Goal: Answer question/provide support

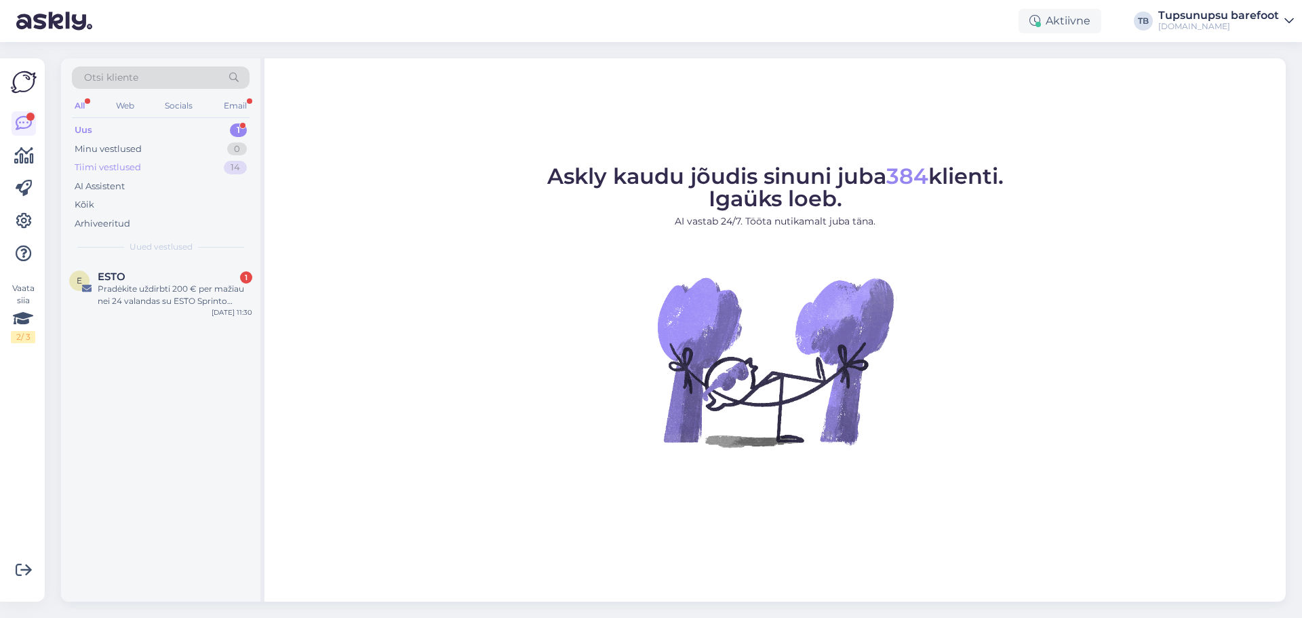
click at [107, 161] on div "Tiimi vestlused" at bounding box center [108, 168] width 66 height 14
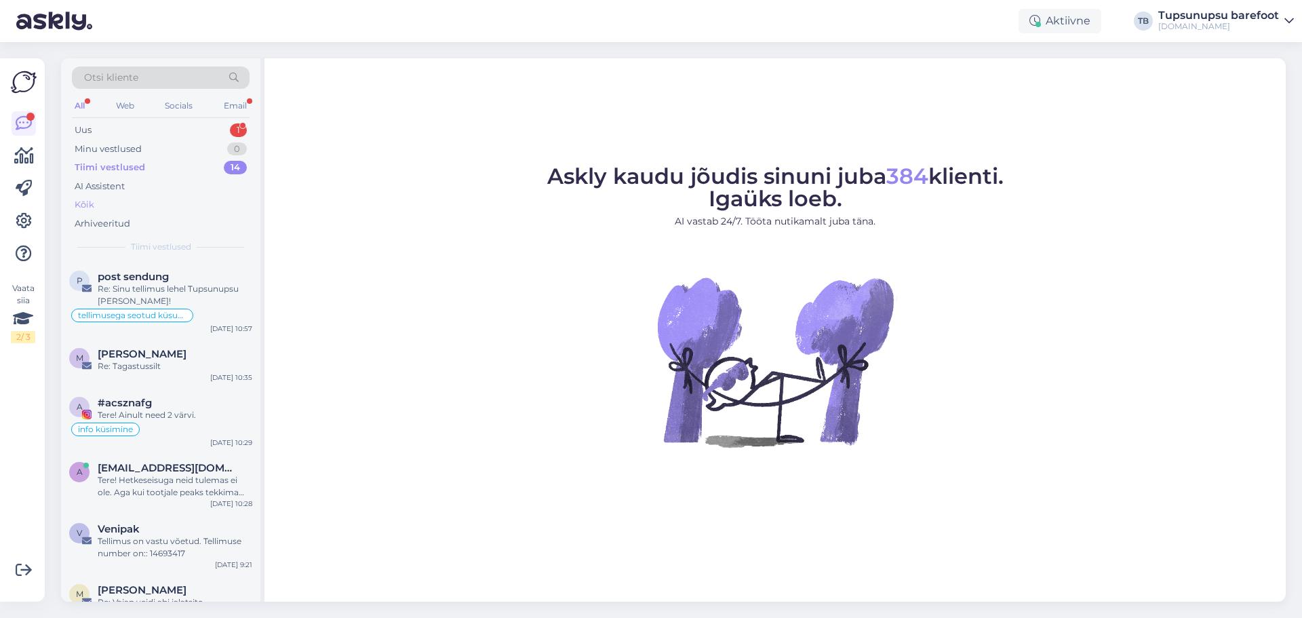
click at [115, 200] on div "Kõik" at bounding box center [161, 204] width 178 height 19
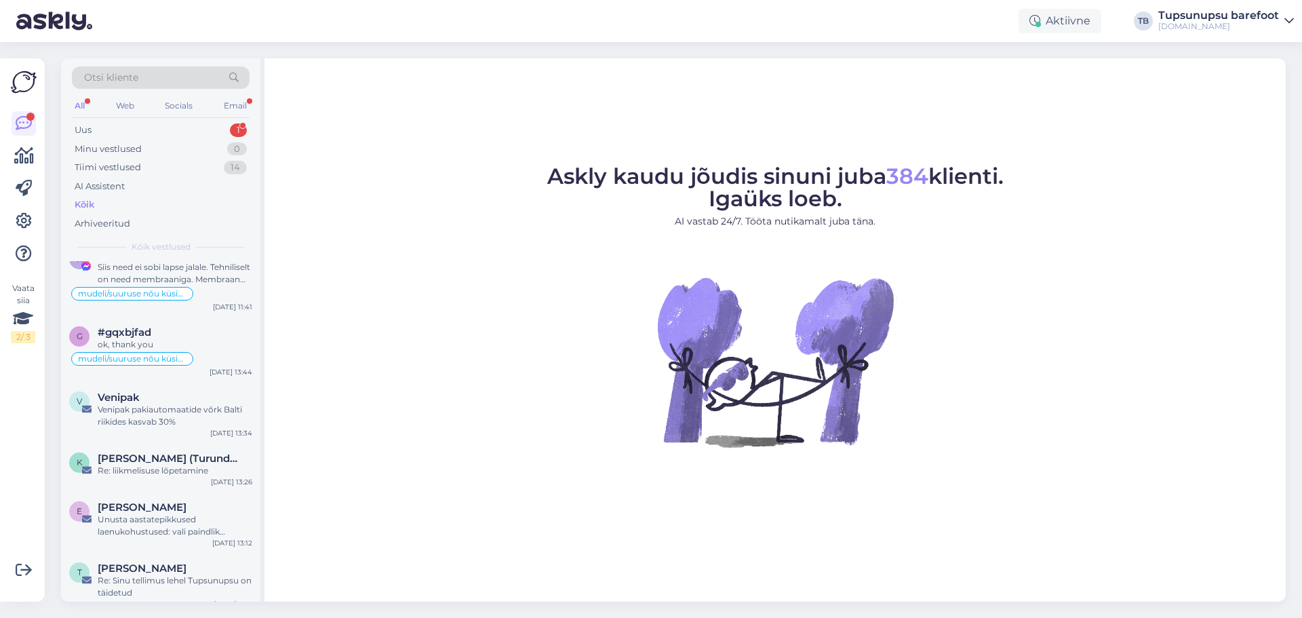
scroll to position [1085, 0]
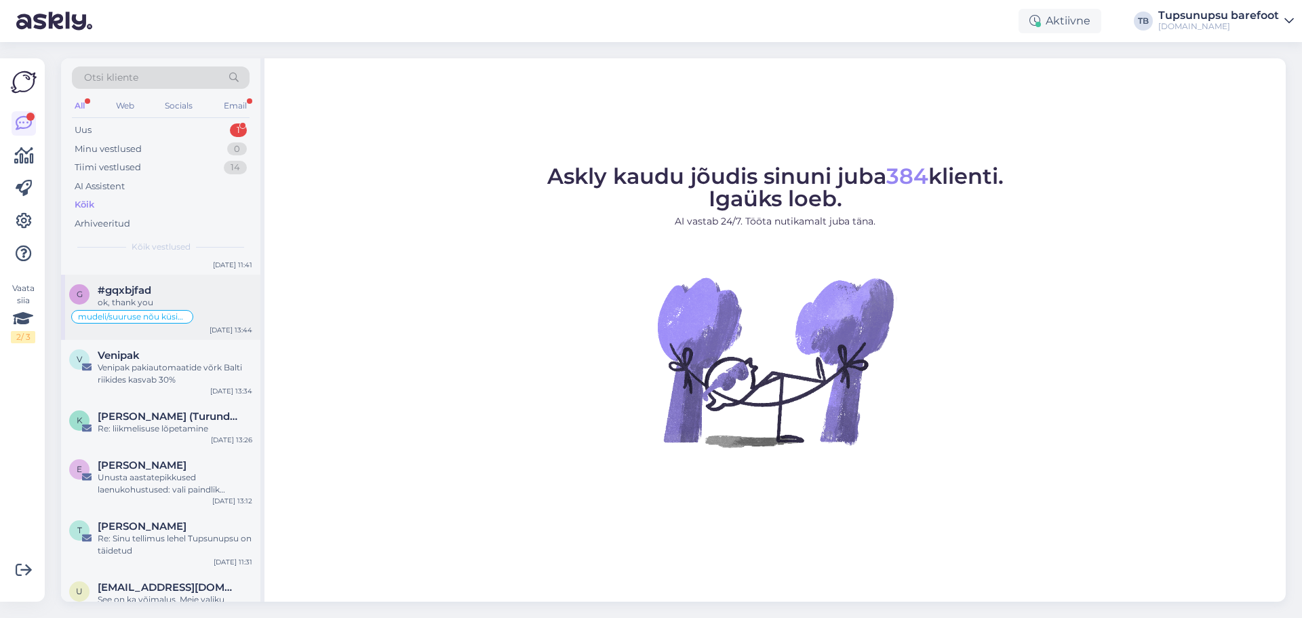
click at [142, 309] on div "ok, thank you" at bounding box center [175, 302] width 155 height 12
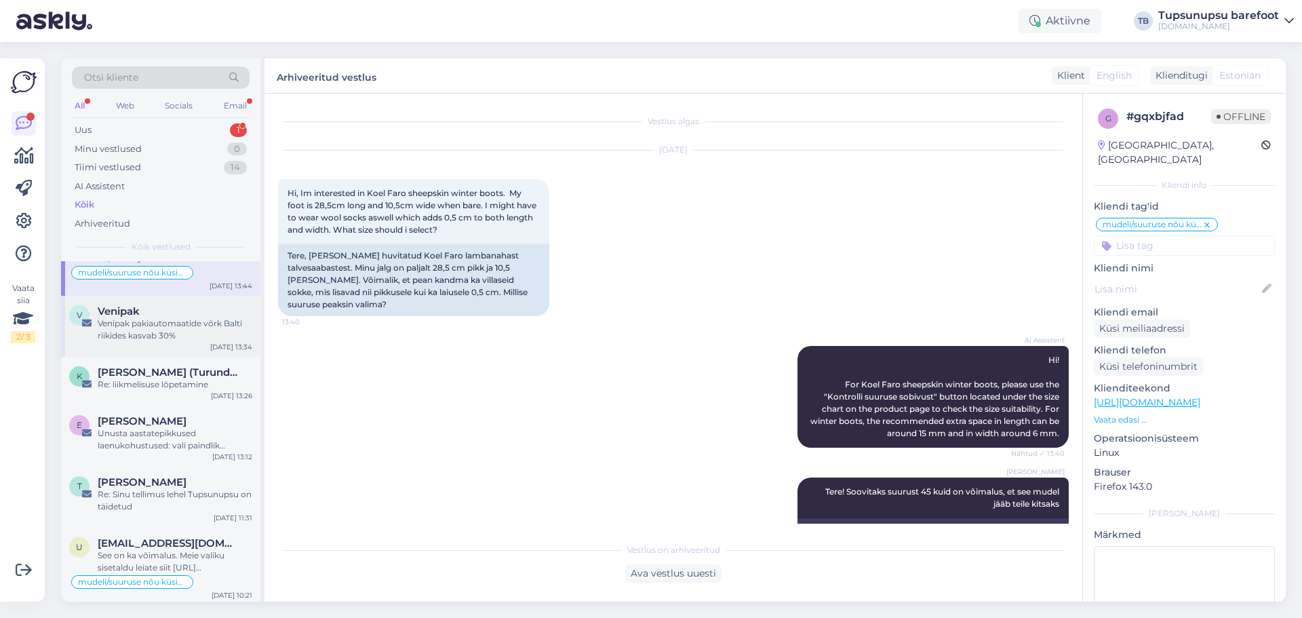
scroll to position [1153, 0]
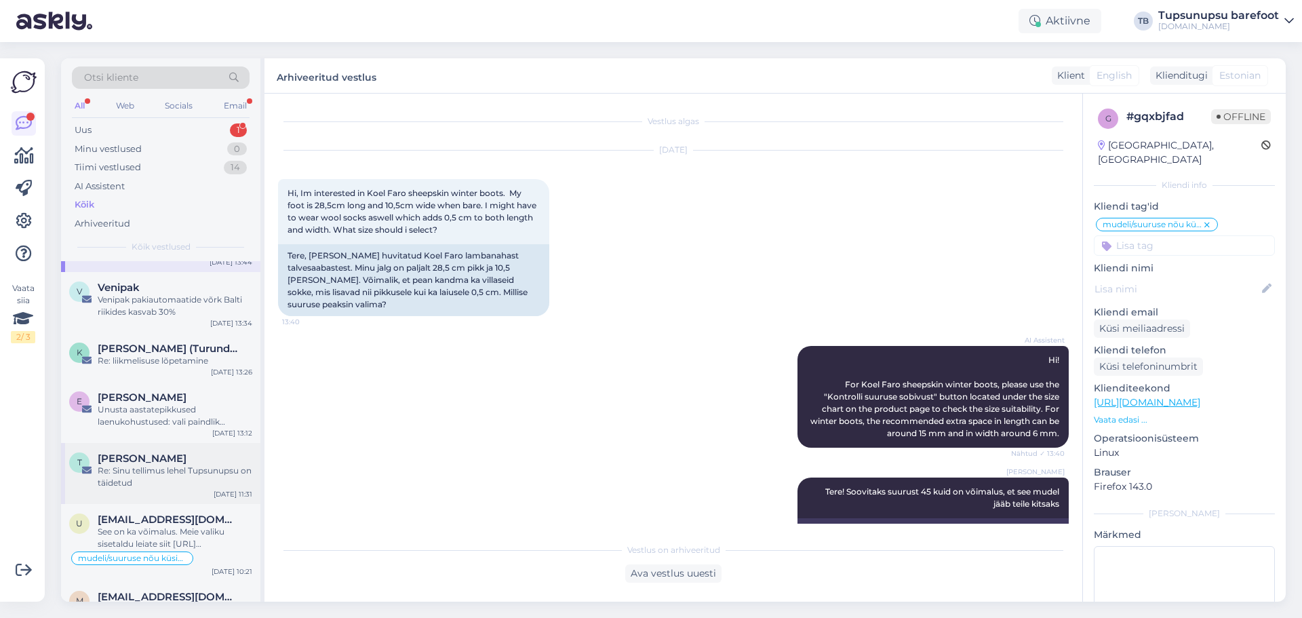
click at [137, 482] on div "Re: Sinu tellimus lehel Tupsunupsu on täidetud" at bounding box center [175, 477] width 155 height 24
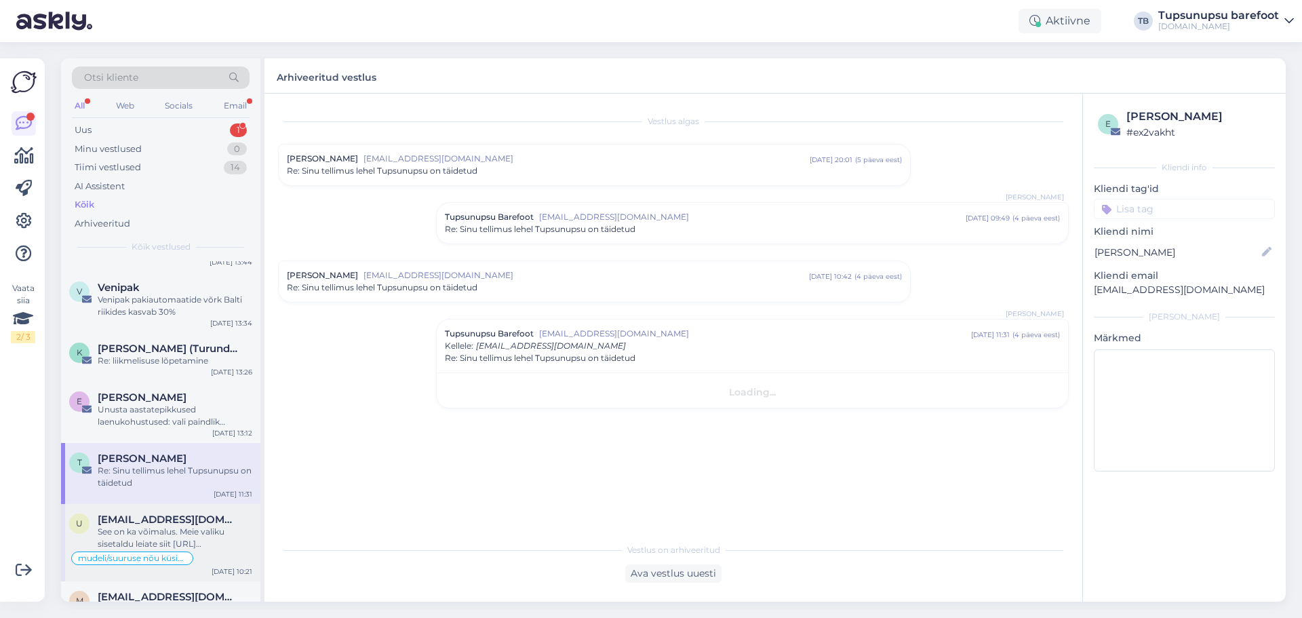
click at [156, 550] on div "See on ka võimalus. Meie valiku sisetaldu leiate siit https://www.tupsunupsu.ee…" at bounding box center [175, 538] width 155 height 24
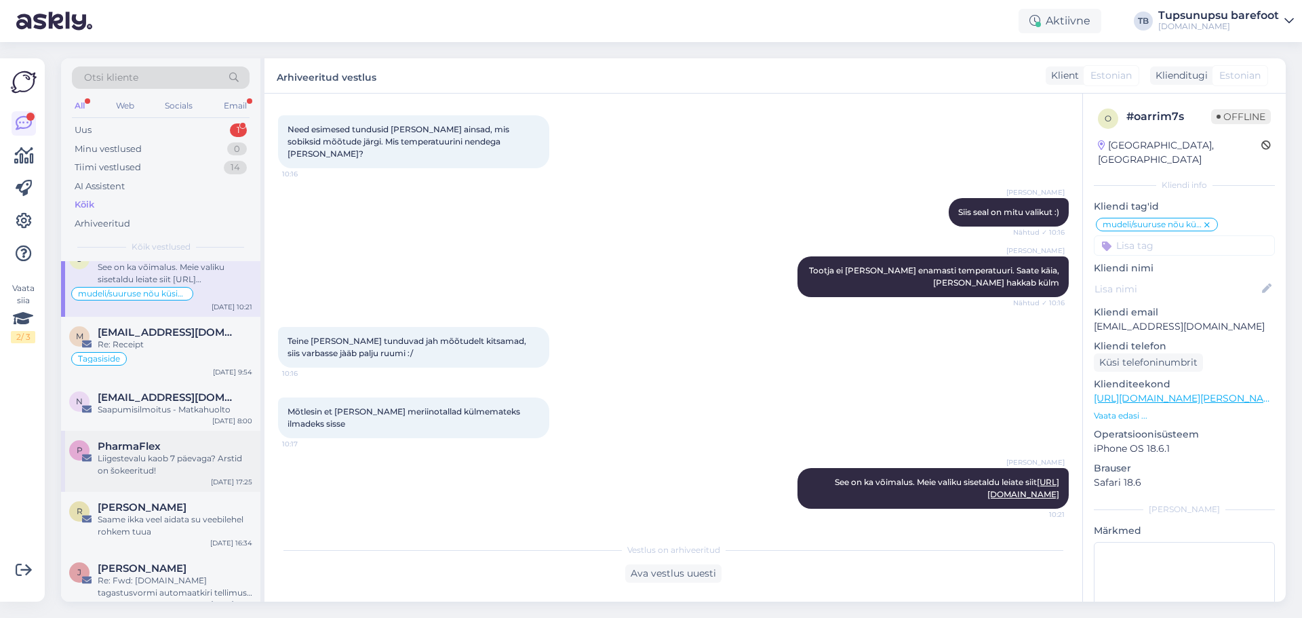
scroll to position [1424, 0]
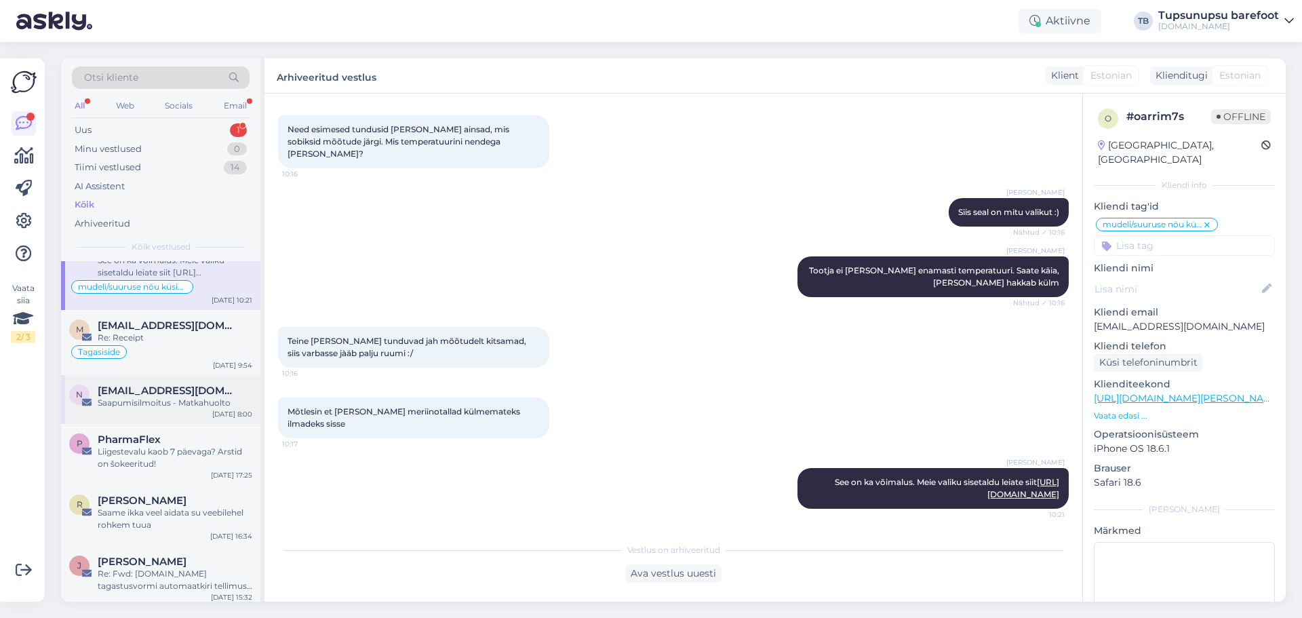
click at [174, 409] on div "Saapumisilmoitus - Matkahuolto" at bounding box center [175, 403] width 155 height 12
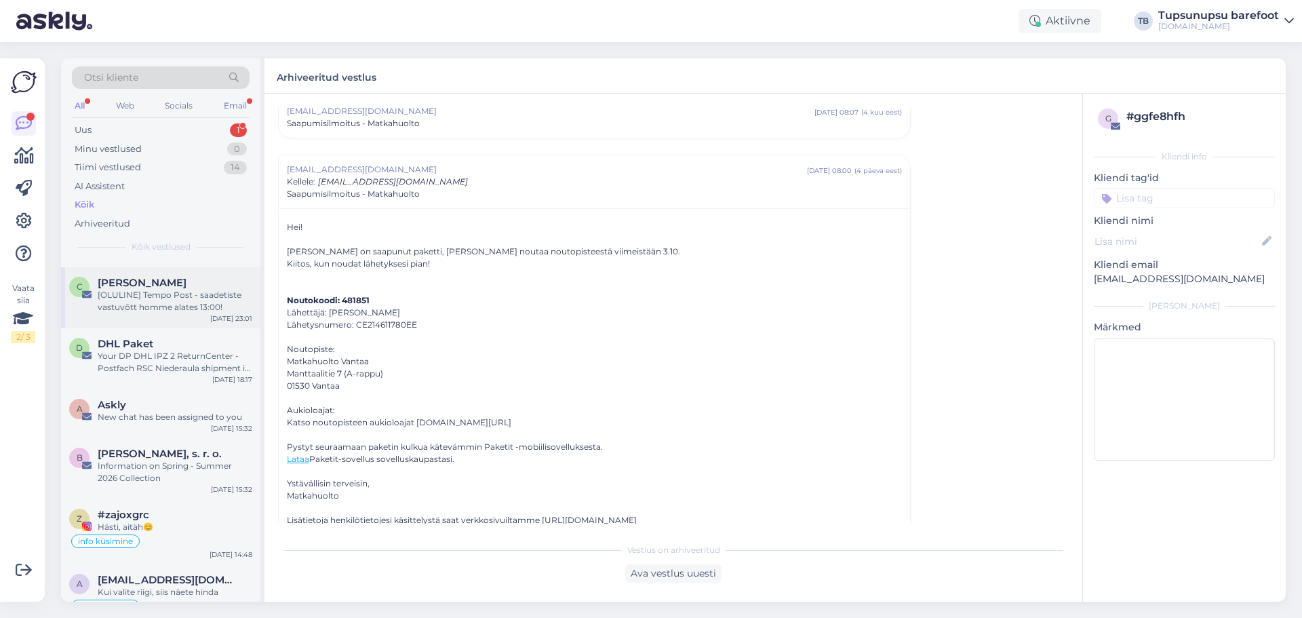
scroll to position [1831, 0]
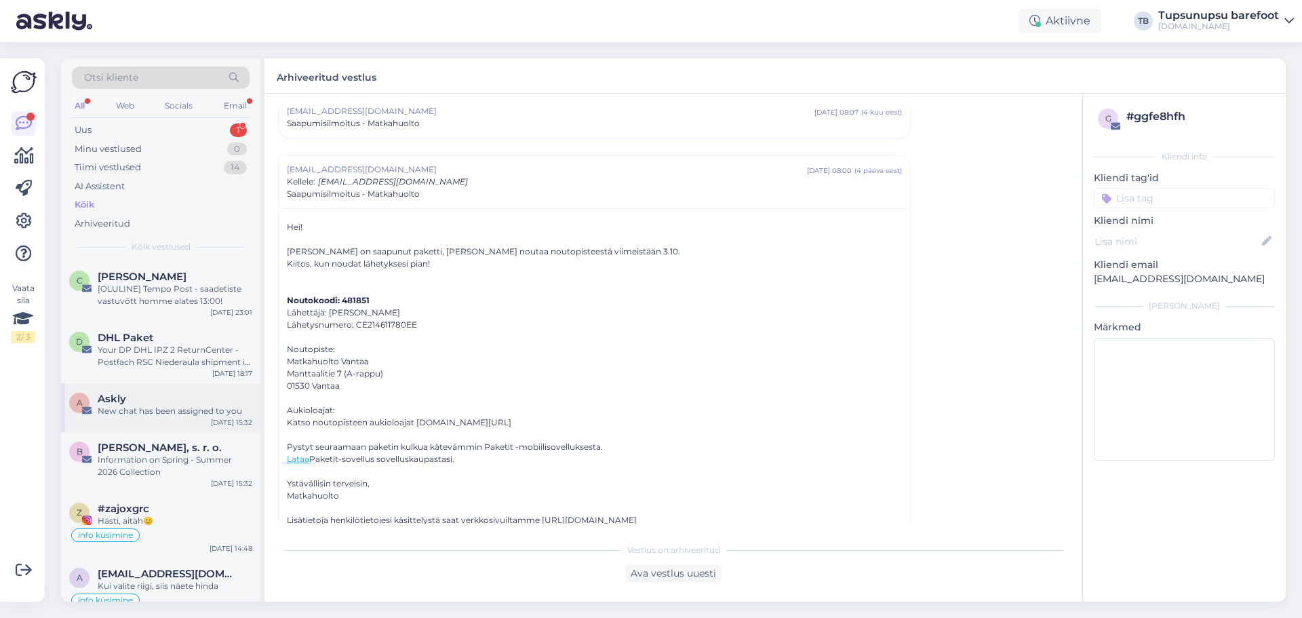
click at [153, 432] on div "A Askly New chat has been assigned to you Sep 24 15:32" at bounding box center [160, 407] width 199 height 49
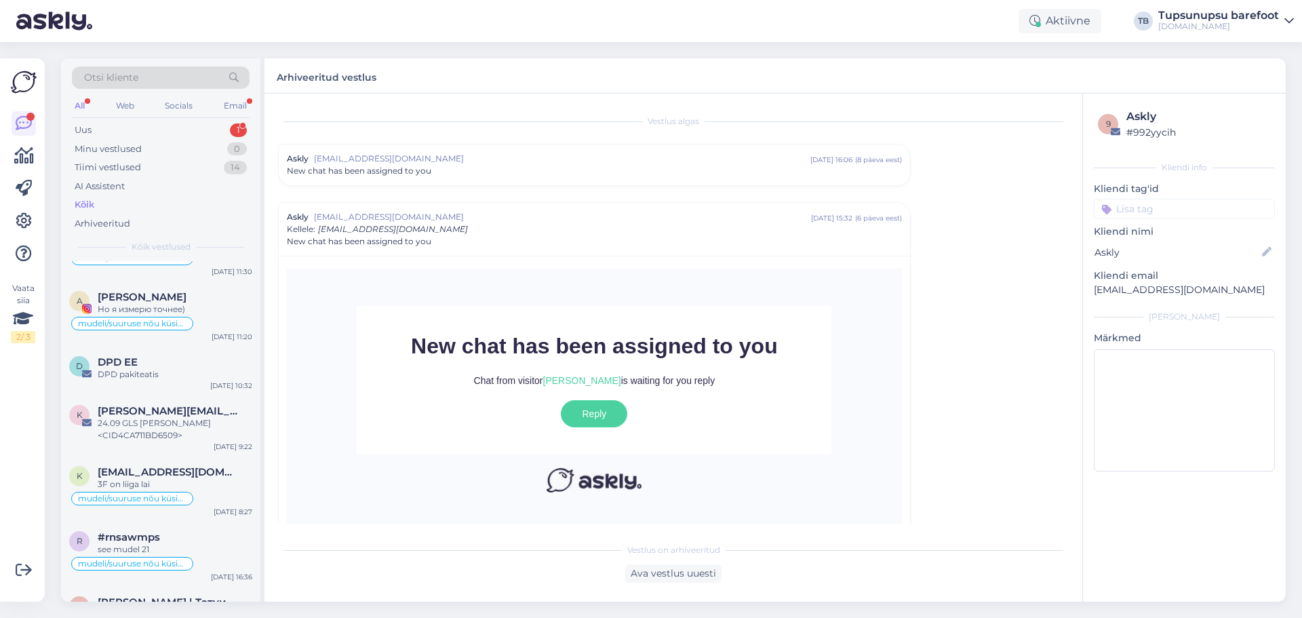
scroll to position [2441, 0]
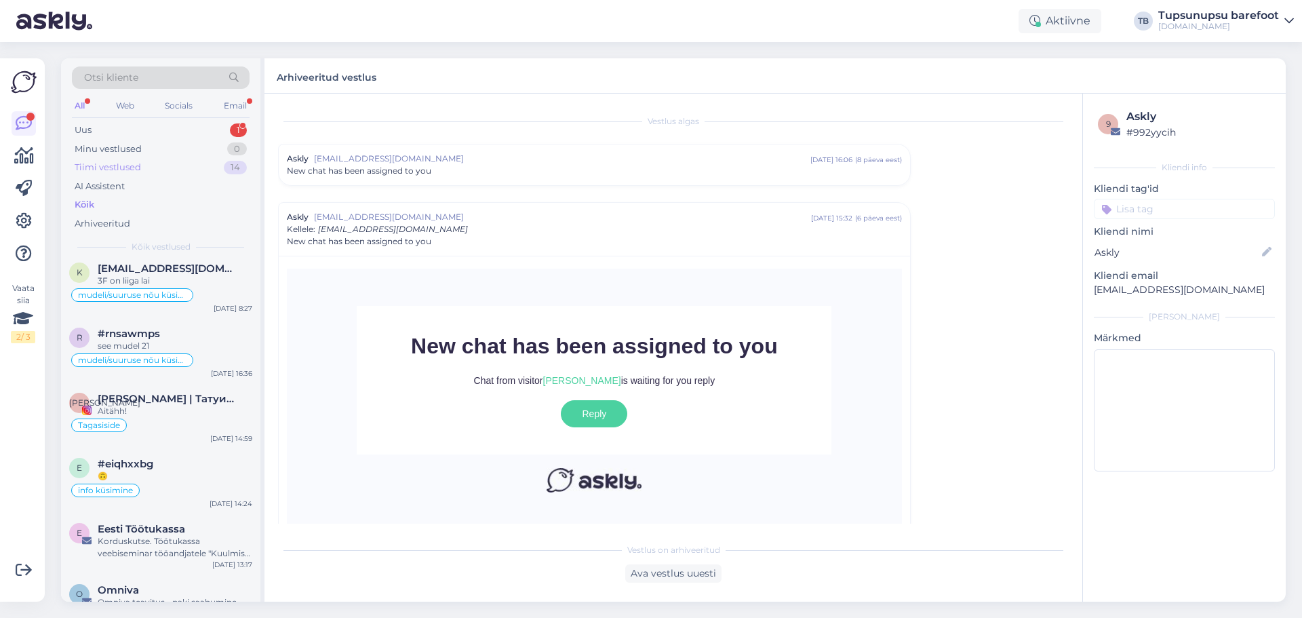
click at [95, 168] on div "Tiimi vestlused" at bounding box center [108, 168] width 66 height 14
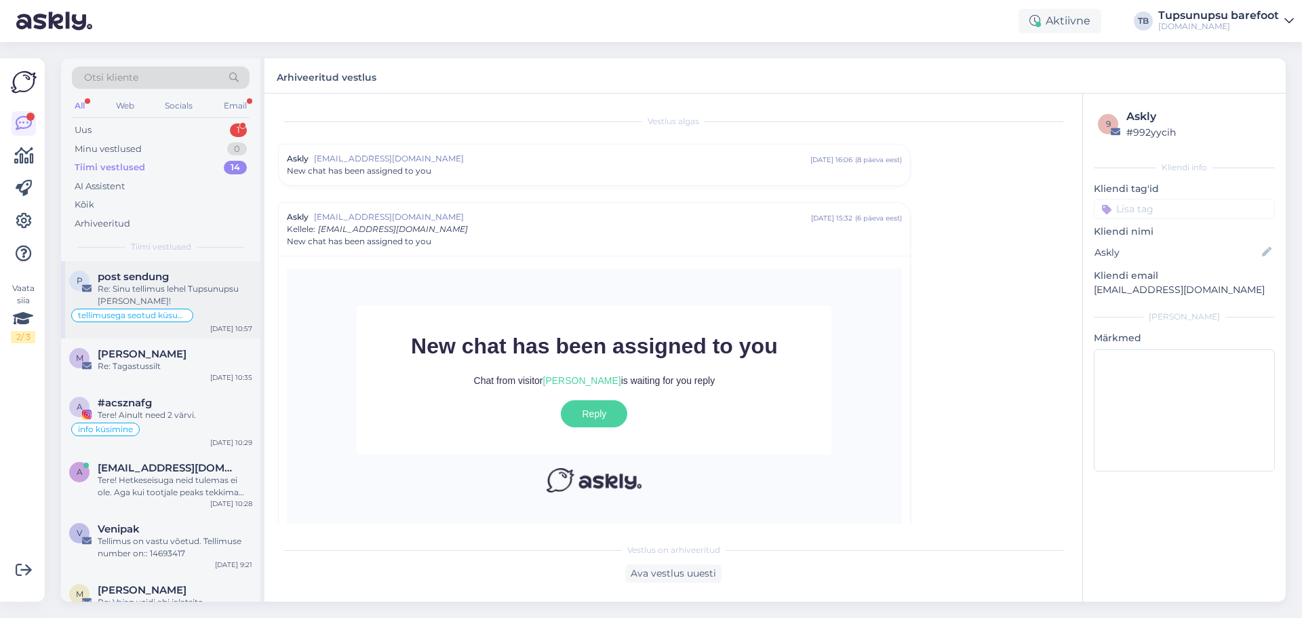
click at [168, 281] on span "post sendung" at bounding box center [133, 277] width 71 height 12
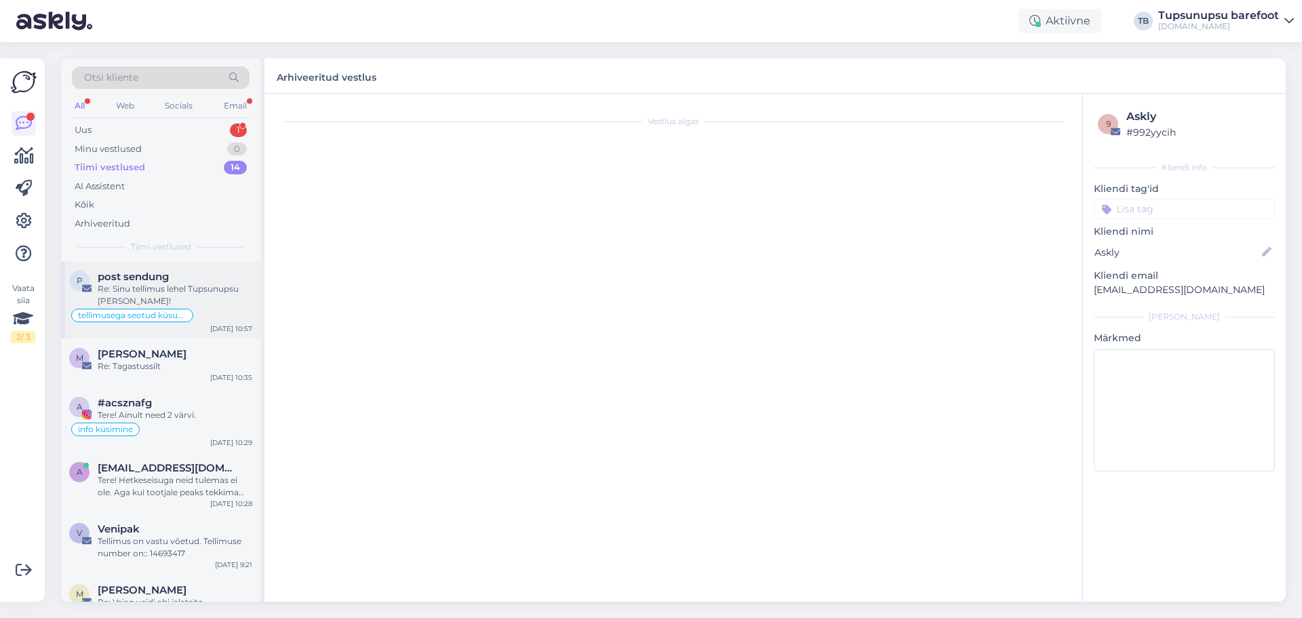
type textarea "vastatud"
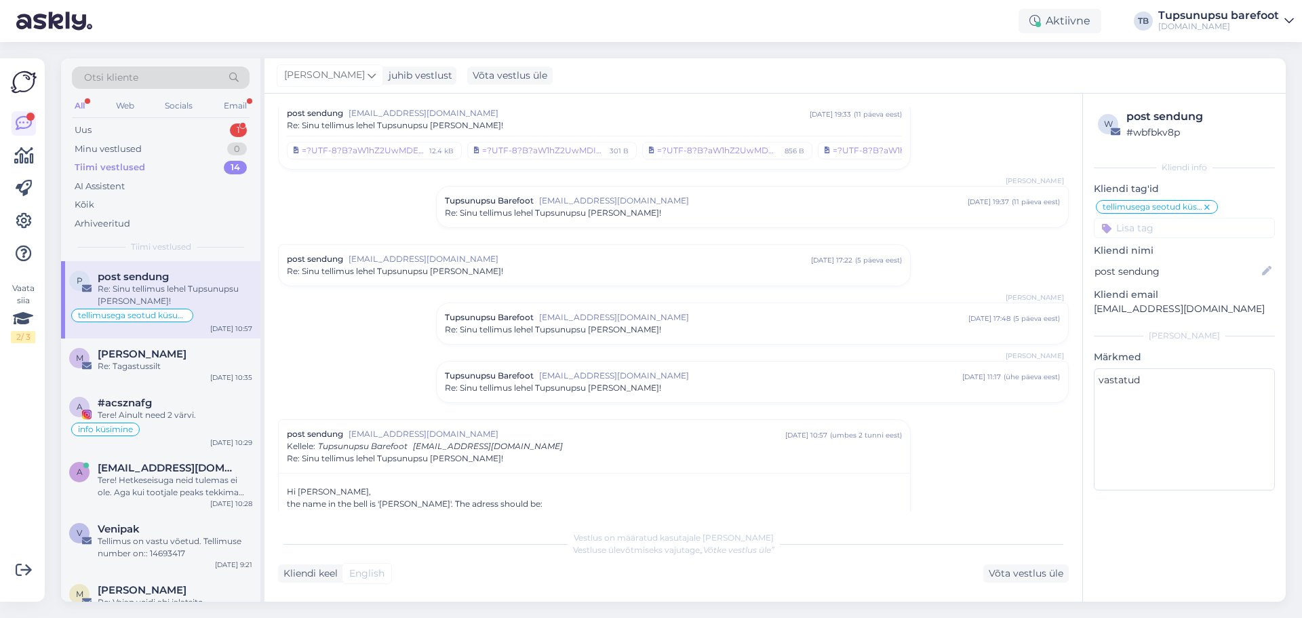
scroll to position [207, 0]
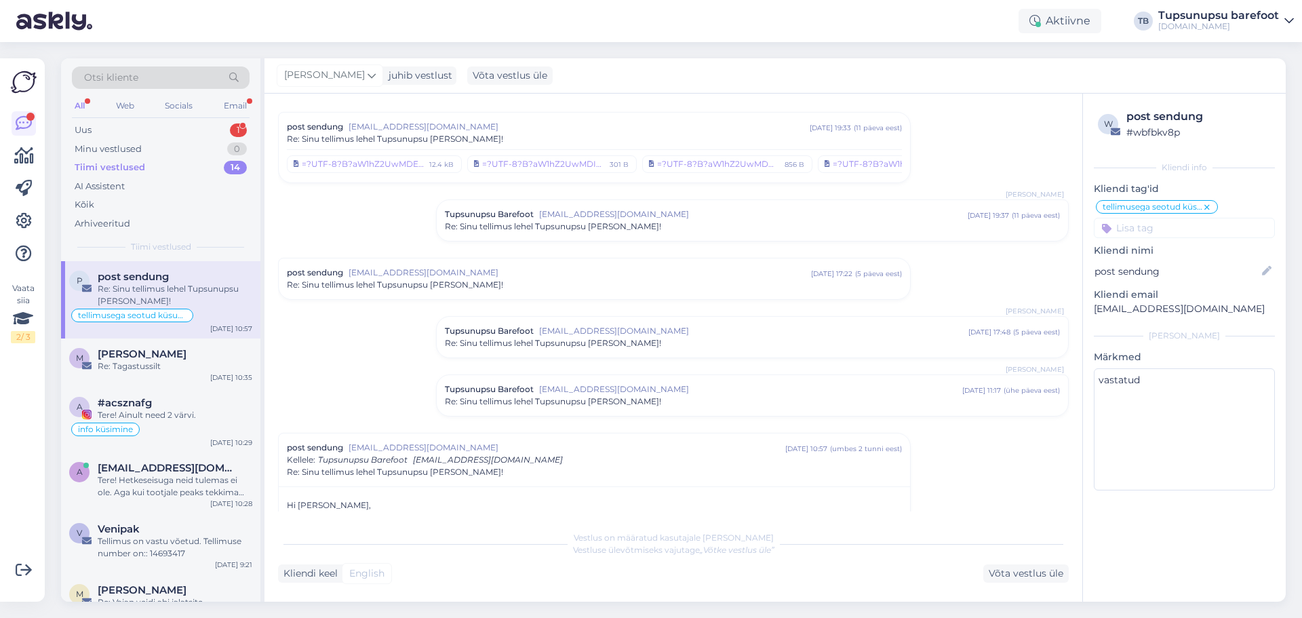
click at [560, 389] on span "info@tupsunupsu.ee" at bounding box center [750, 389] width 423 height 12
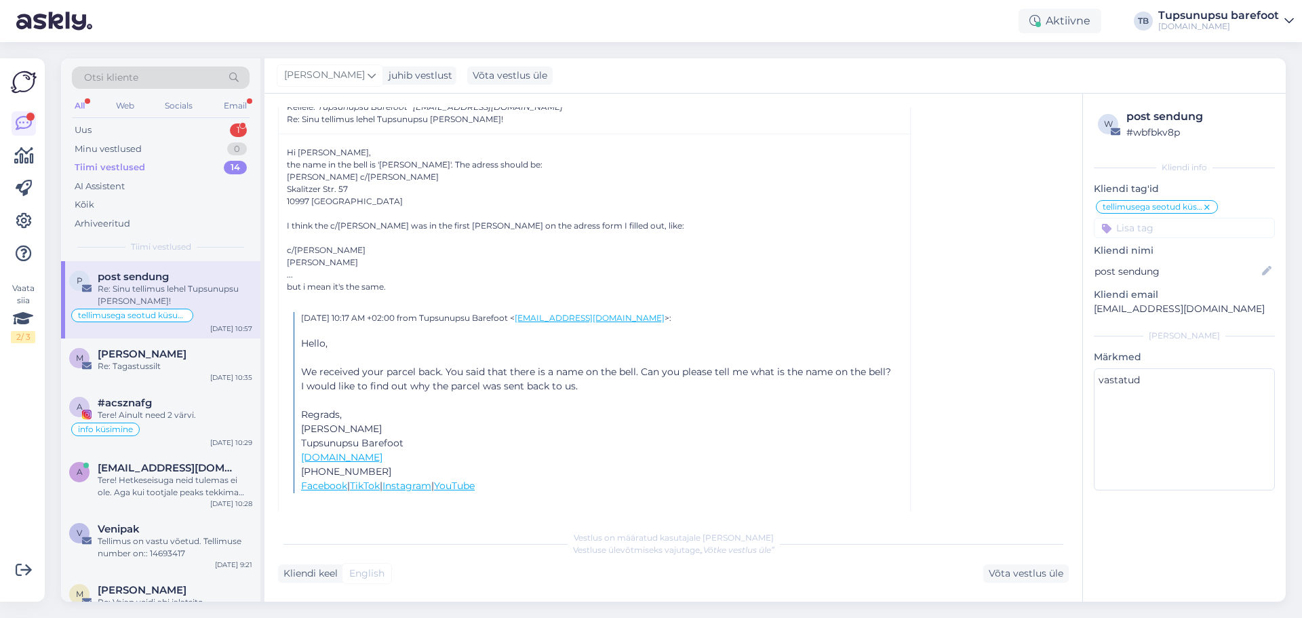
scroll to position [804, 0]
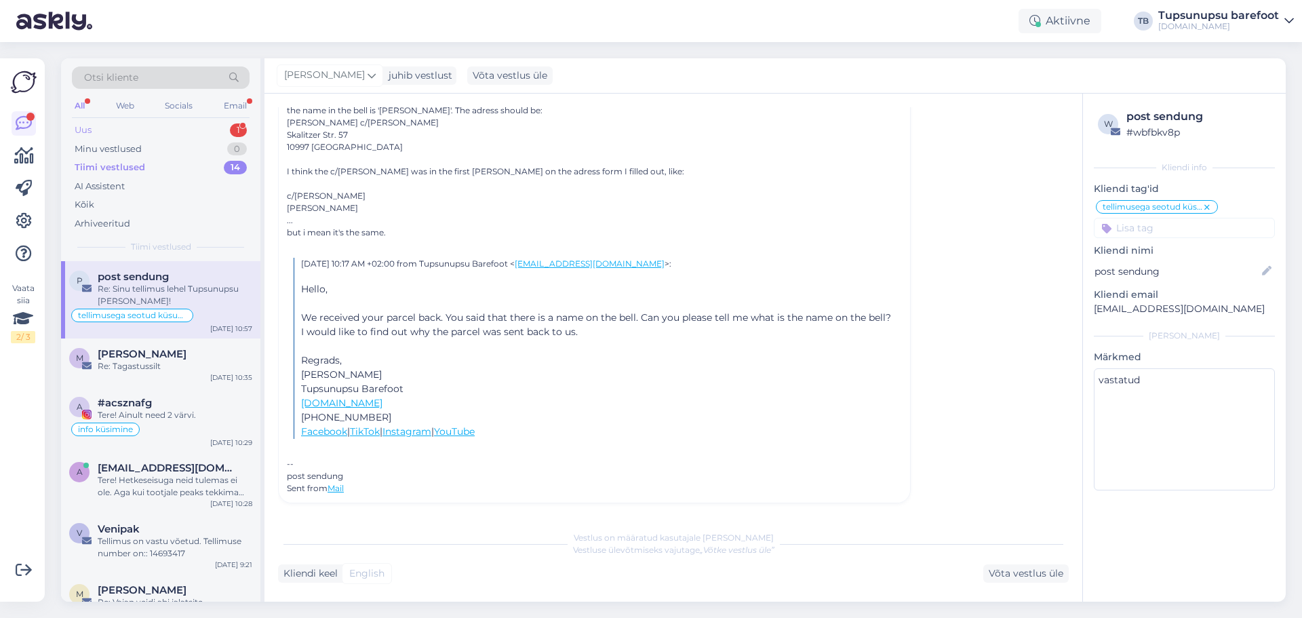
click at [114, 125] on div "Uus 1" at bounding box center [161, 130] width 178 height 19
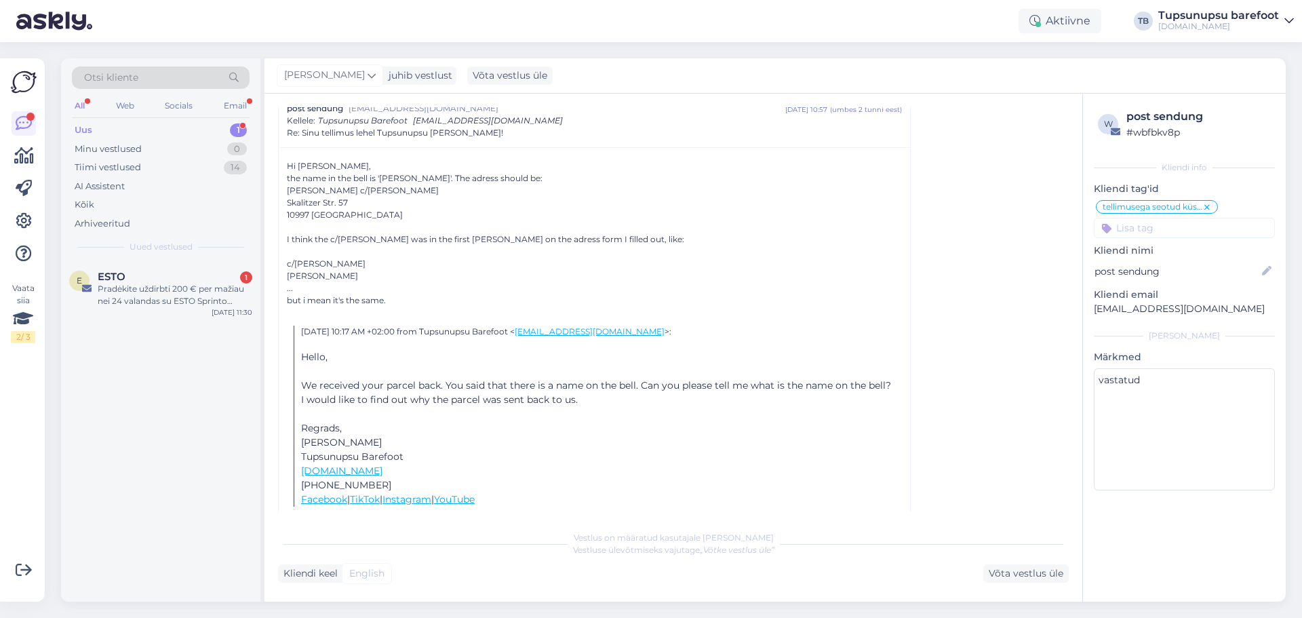
scroll to position [668, 0]
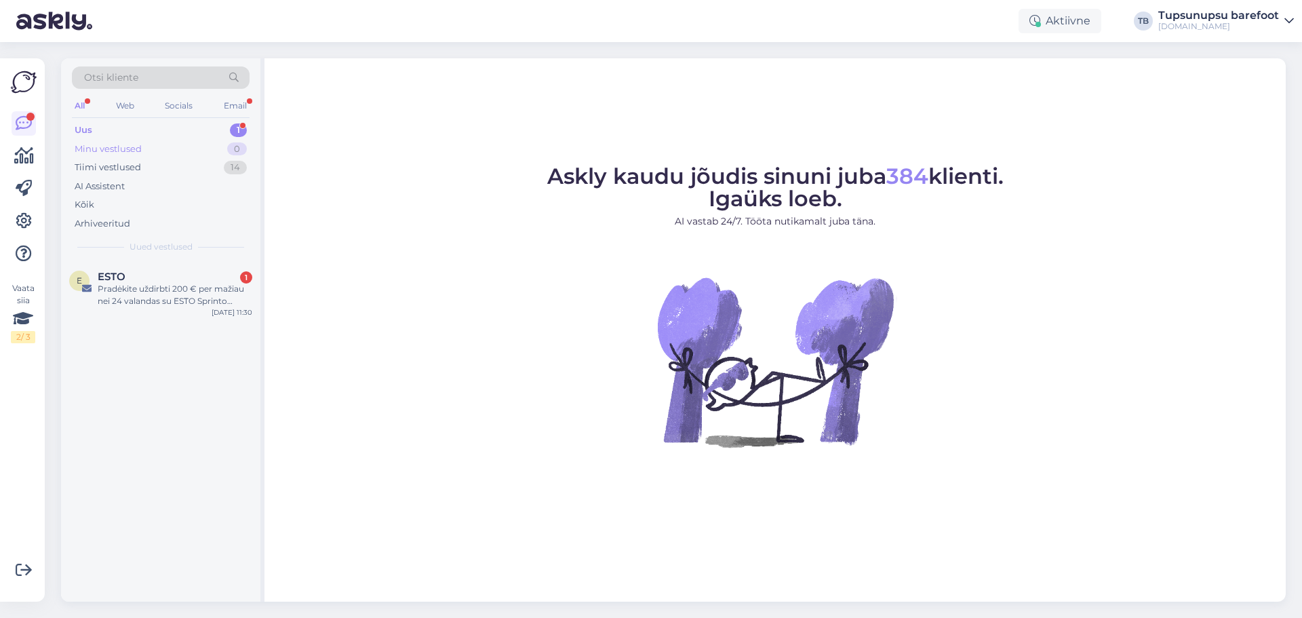
click at [127, 152] on div "Minu vestlused" at bounding box center [108, 149] width 67 height 14
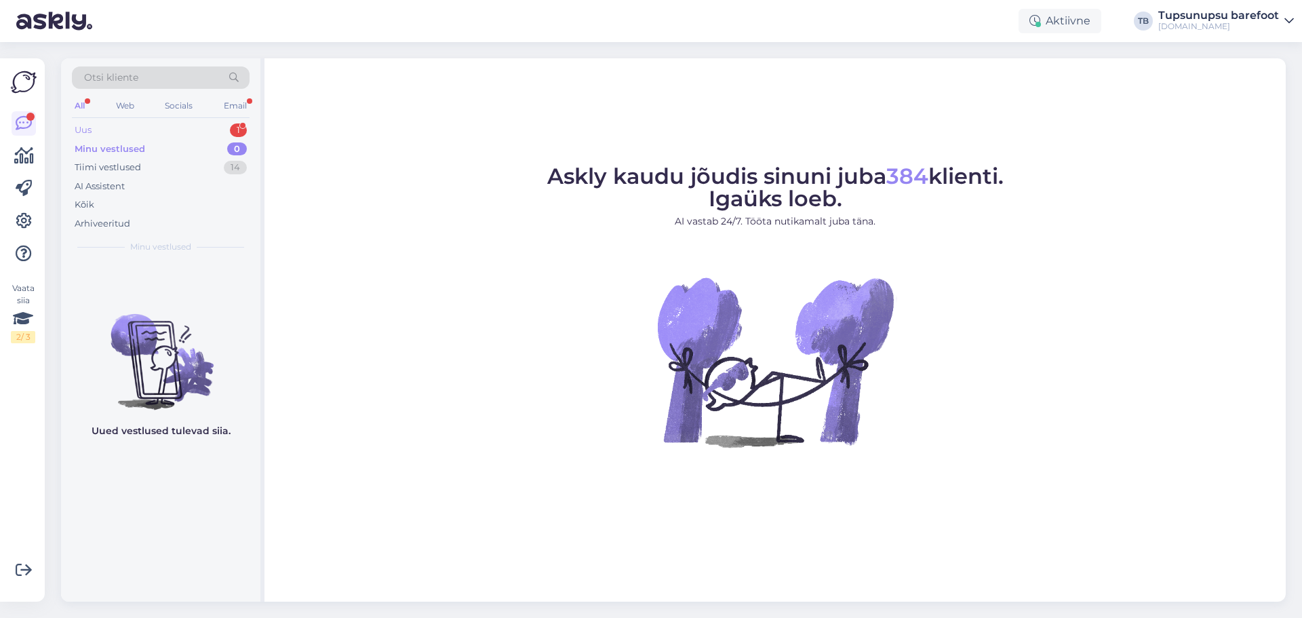
click at [116, 136] on div "Uus 1" at bounding box center [161, 130] width 178 height 19
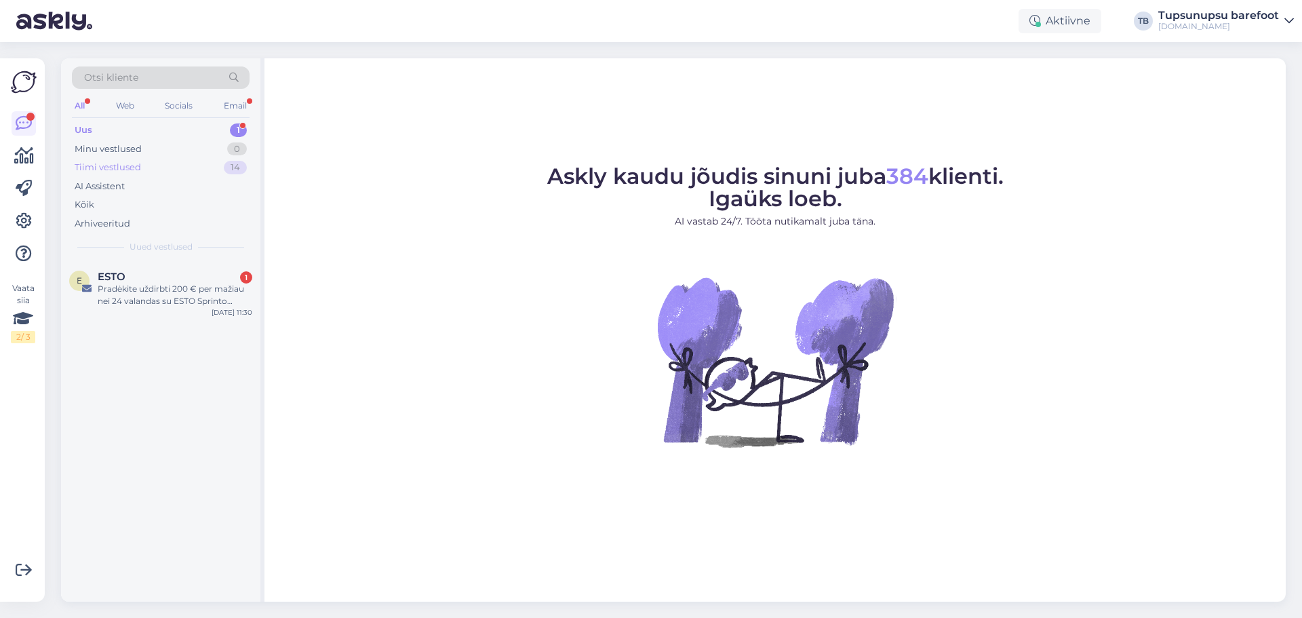
click at [119, 165] on div "Tiimi vestlused" at bounding box center [108, 168] width 66 height 14
click at [127, 149] on div "Minu vestlused" at bounding box center [108, 149] width 67 height 14
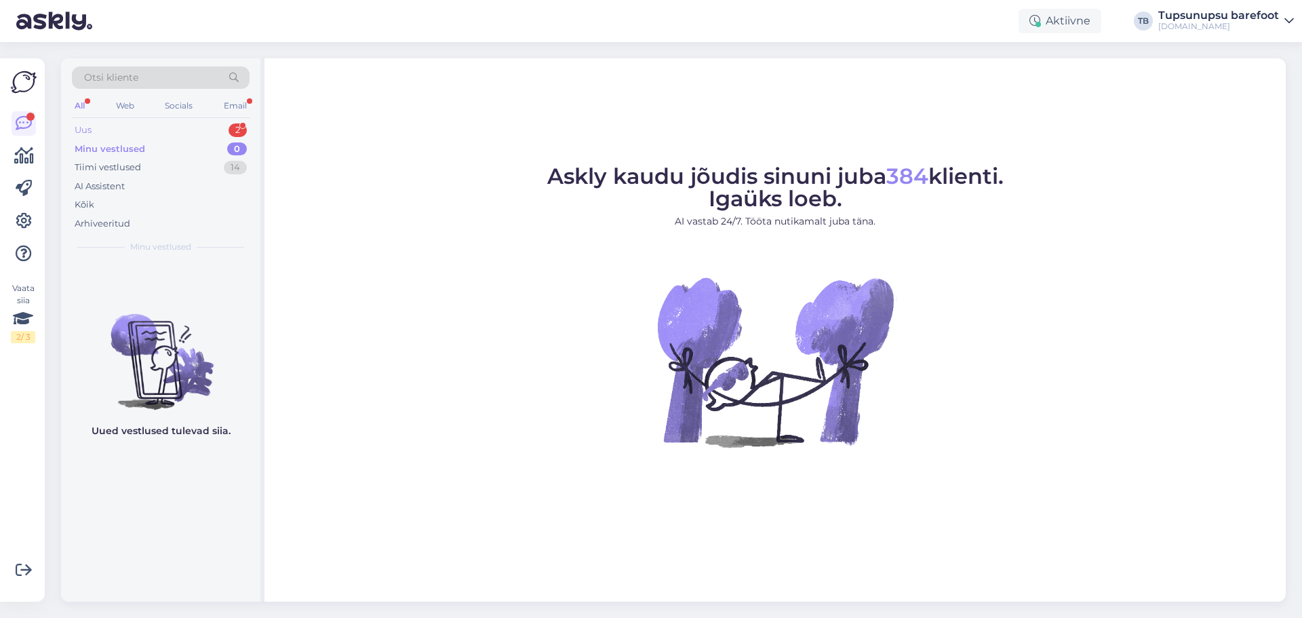
click at [130, 130] on div "Uus 2" at bounding box center [161, 130] width 178 height 19
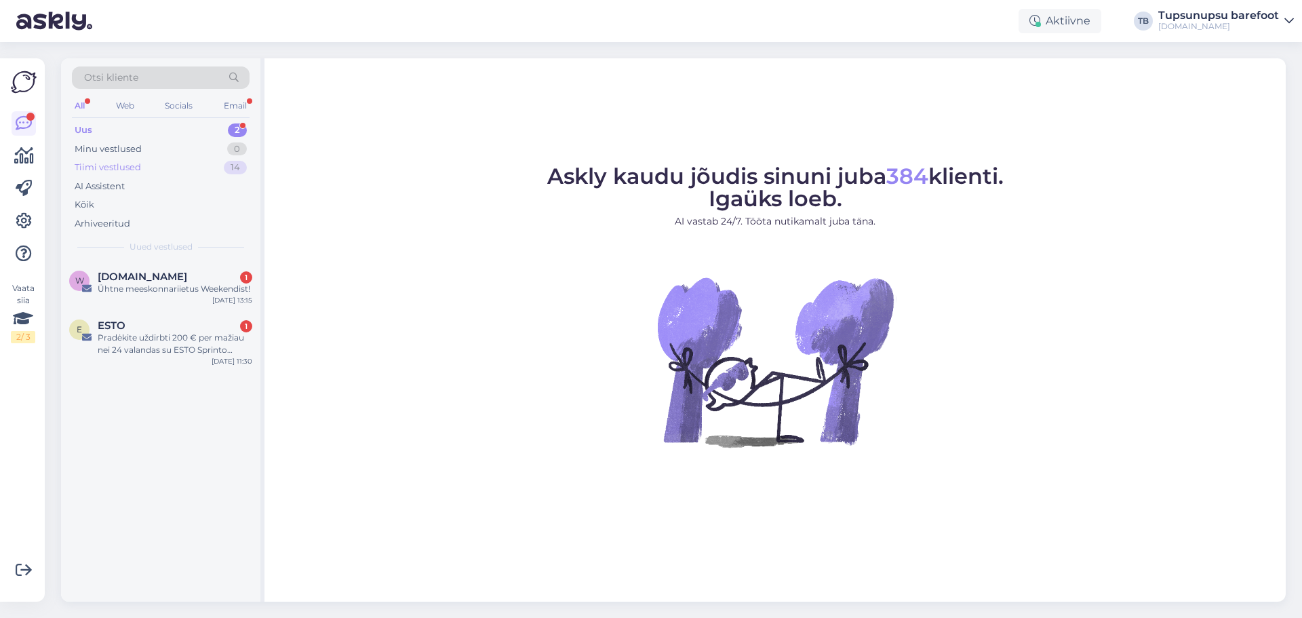
click at [125, 162] on div "Tiimi vestlused" at bounding box center [108, 168] width 66 height 14
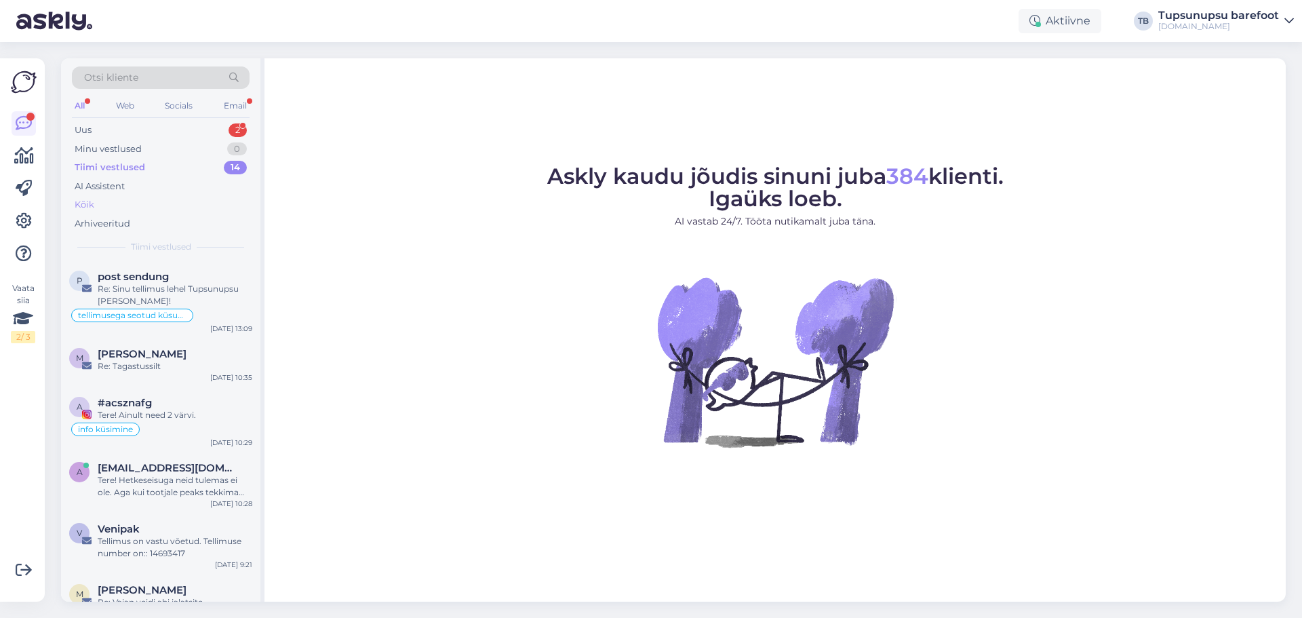
click at [121, 203] on div "Kõik" at bounding box center [161, 204] width 178 height 19
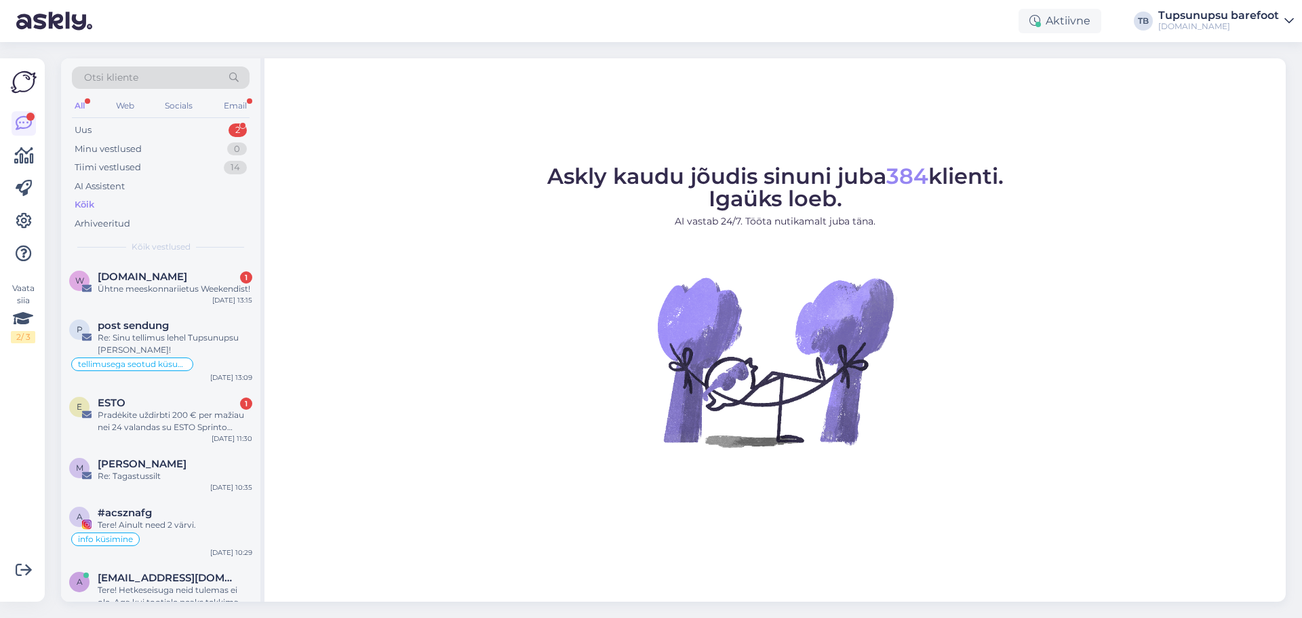
click at [119, 79] on span "Otsi kliente" at bounding box center [111, 78] width 54 height 14
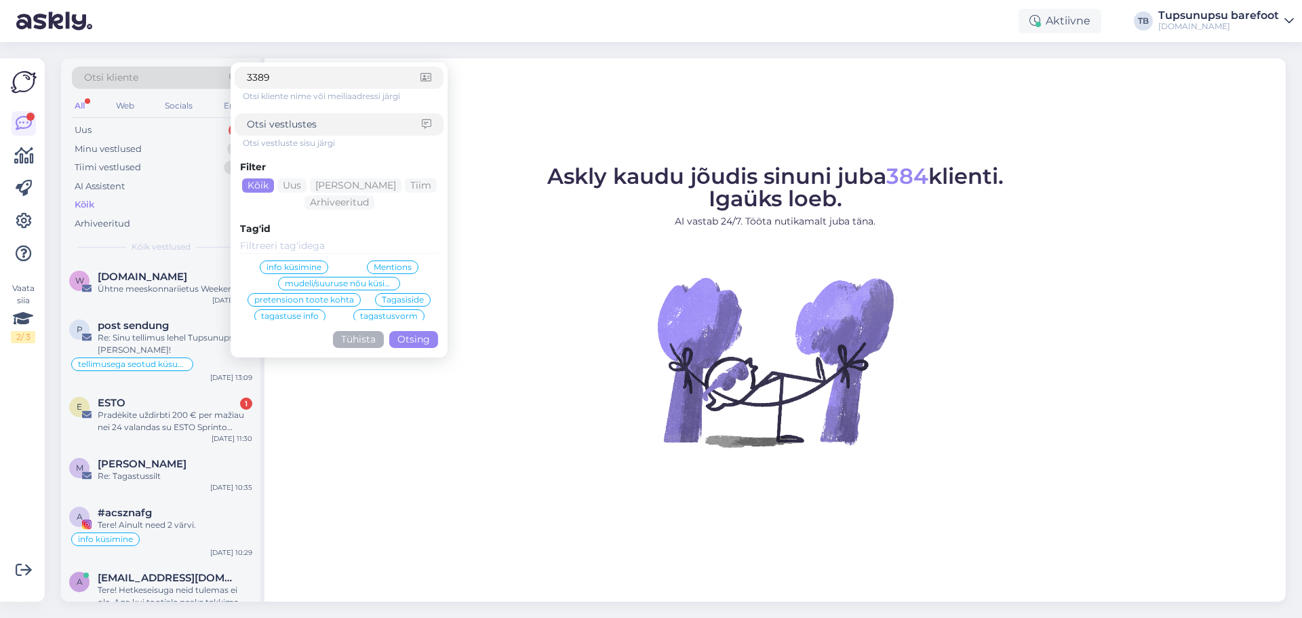
type input "33891"
click button "Otsing" at bounding box center [413, 339] width 49 height 17
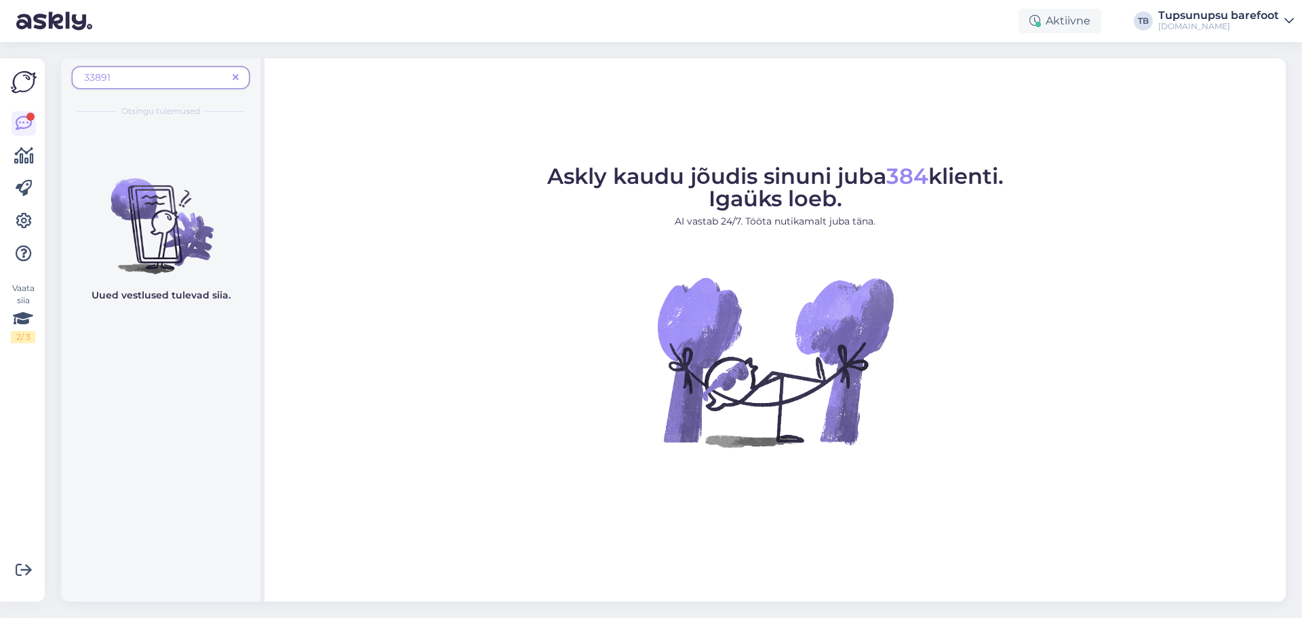
click at [119, 79] on span "33891" at bounding box center [155, 78] width 143 height 14
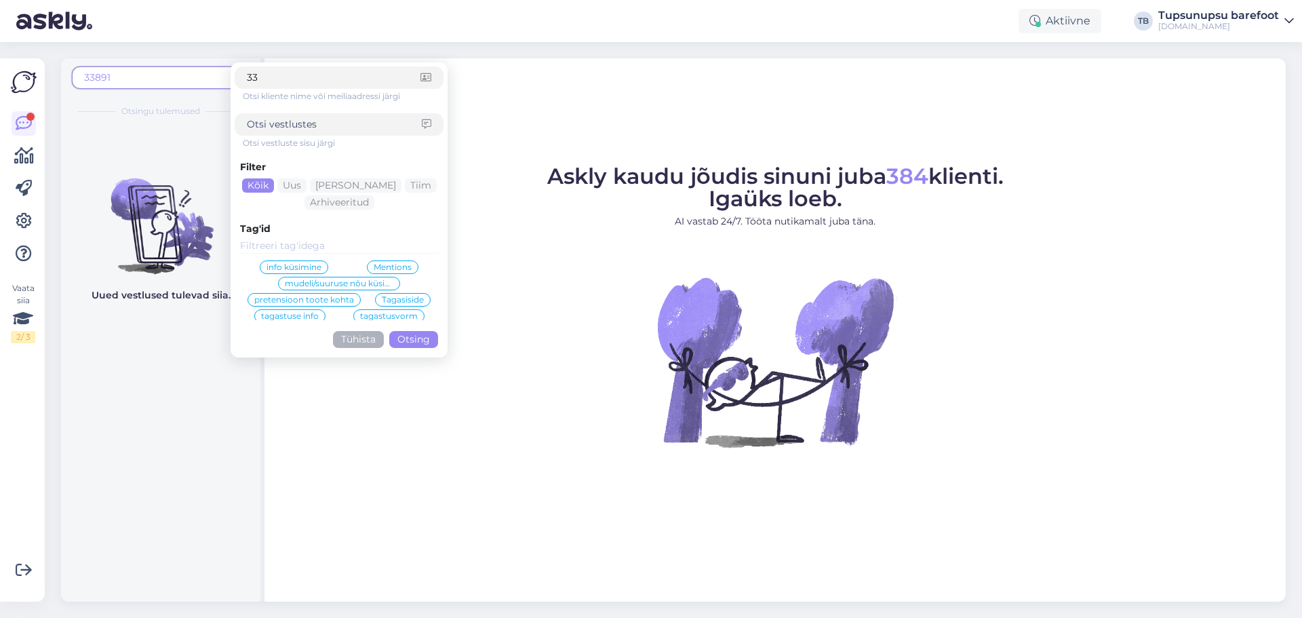
type input "3"
type input "[PERSON_NAME]"
click button "Otsing" at bounding box center [413, 339] width 49 height 17
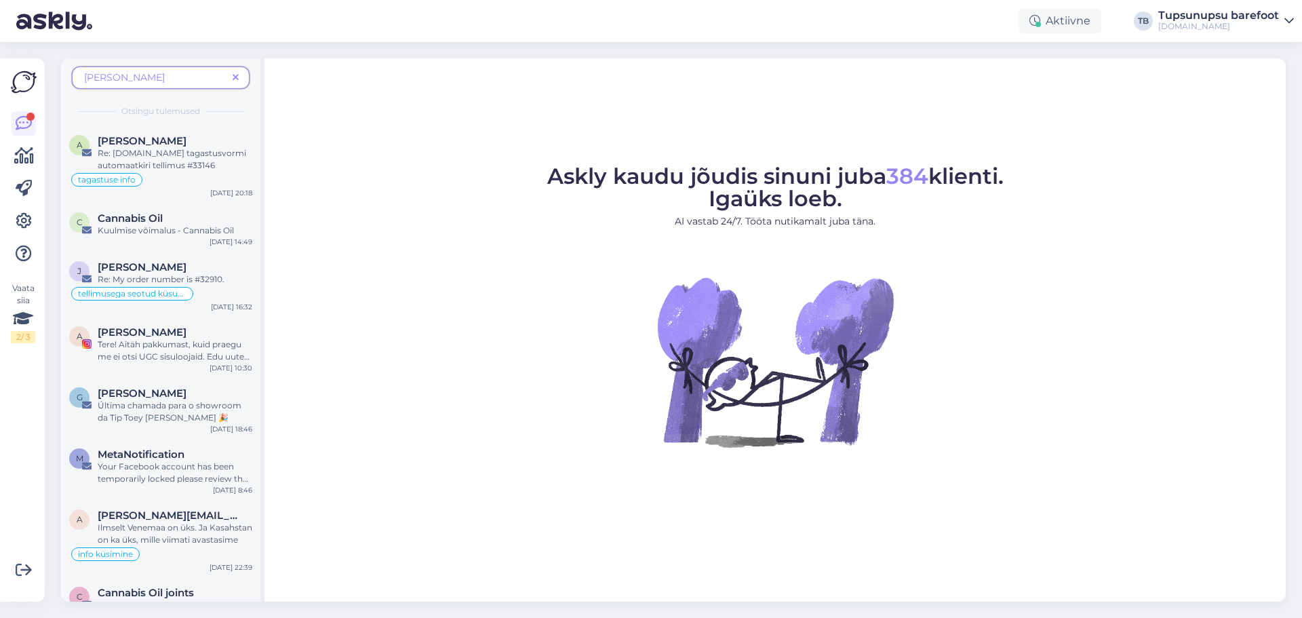
click at [136, 79] on span "[PERSON_NAME]" at bounding box center [155, 78] width 143 height 14
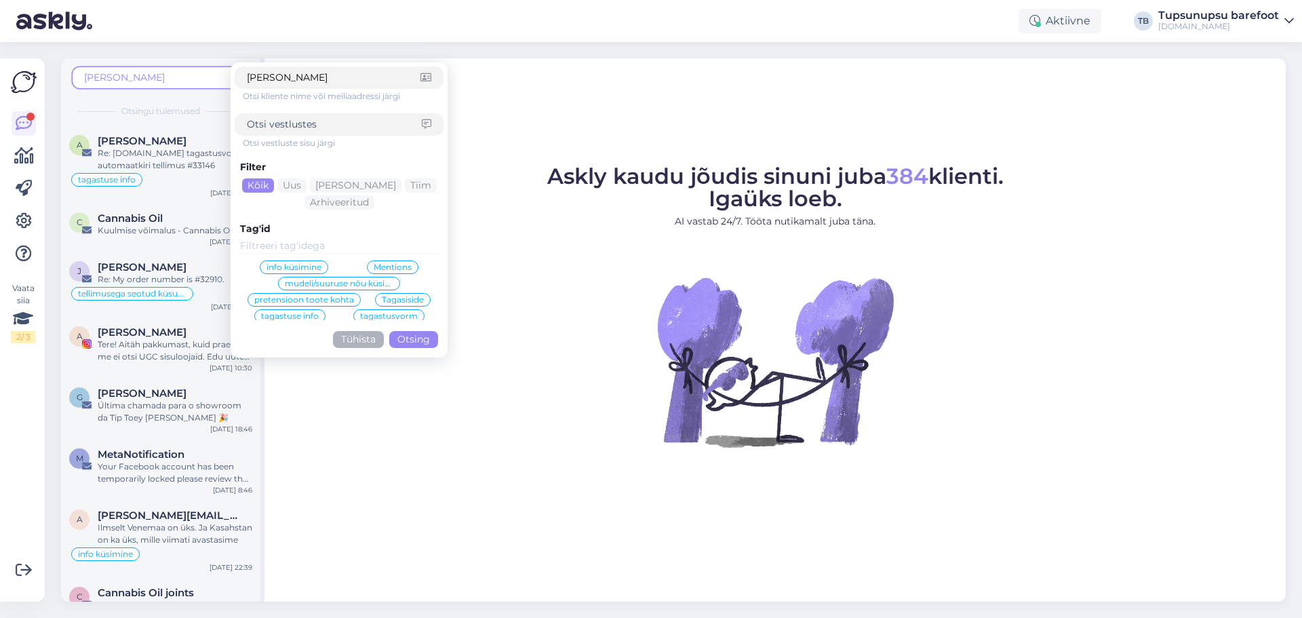
type input "[PERSON_NAME]"
click button "Otsing" at bounding box center [413, 339] width 49 height 17
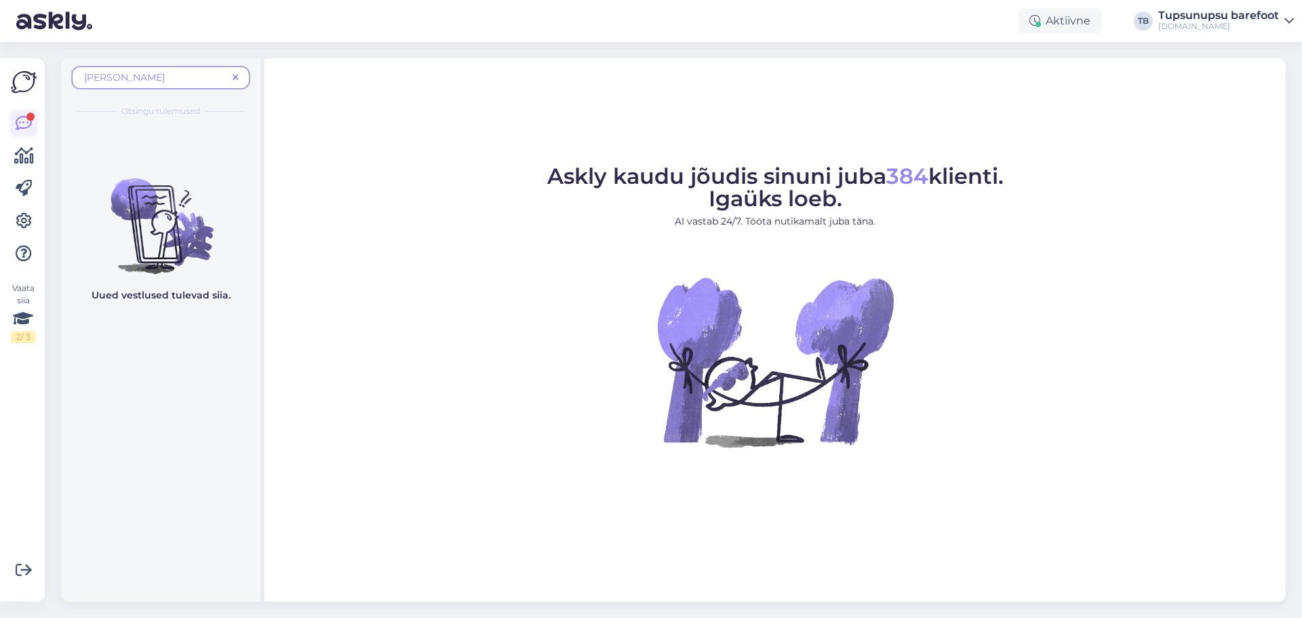
click at [31, 122] on icon at bounding box center [24, 123] width 16 height 16
click at [233, 75] on icon at bounding box center [236, 77] width 6 height 9
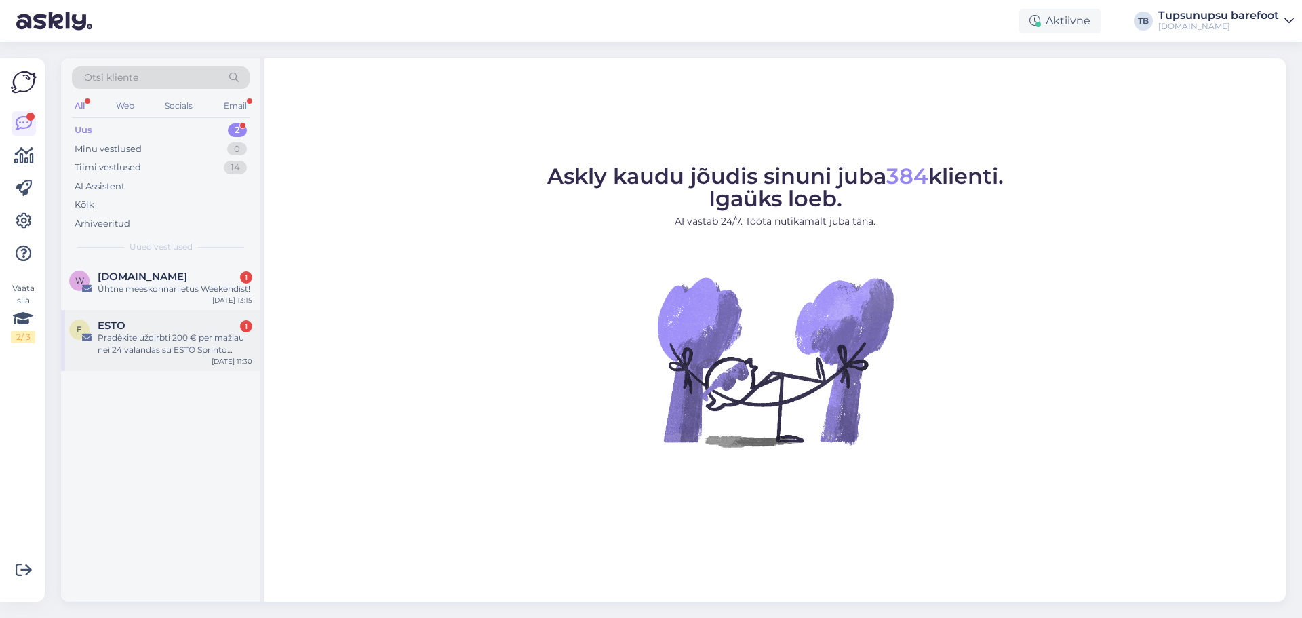
click at [166, 345] on div "Pradėkite uždirbti 200 € per mažiau nei 24 valandas su ESTO Sprinto Mėnesiu" at bounding box center [175, 344] width 155 height 24
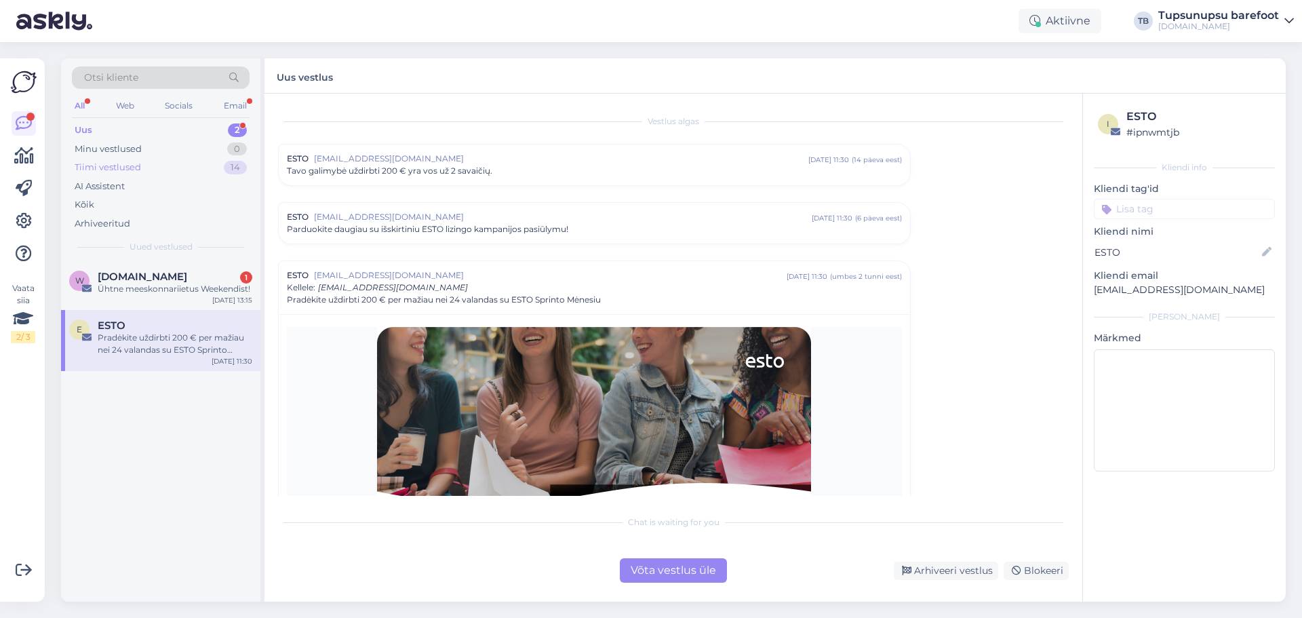
click at [109, 167] on div "Tiimi vestlused" at bounding box center [108, 168] width 66 height 14
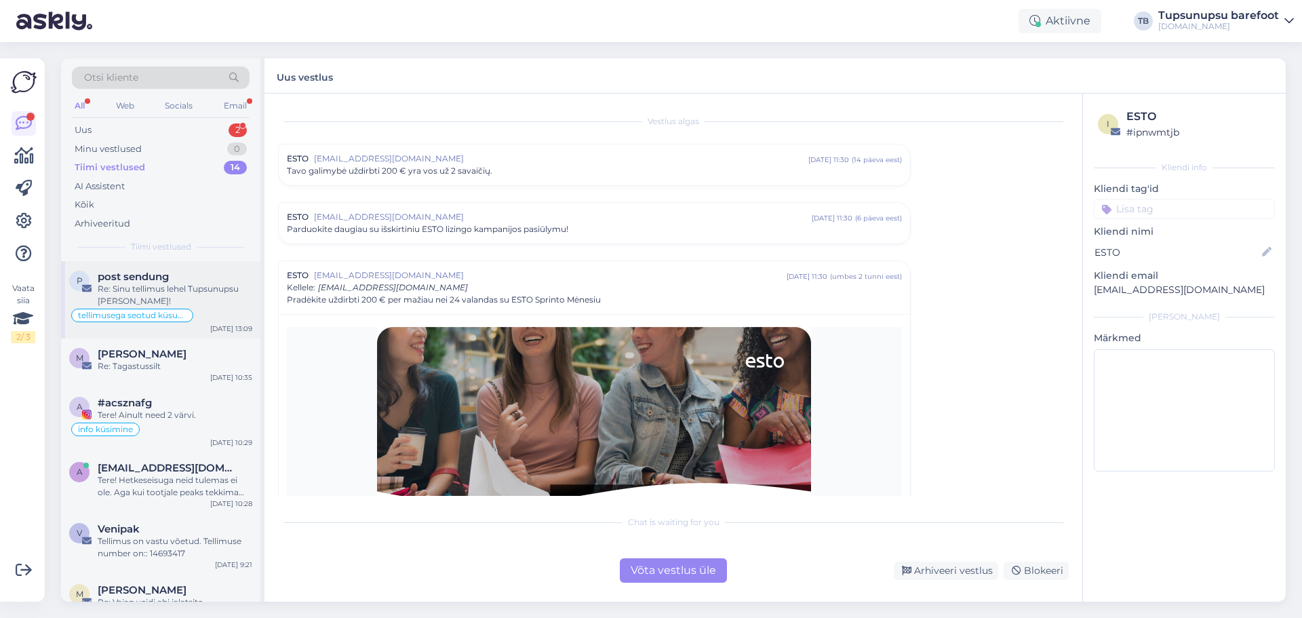
click at [170, 285] on div "Re: Sinu tellimus lehel Tupsunupsu [PERSON_NAME]!" at bounding box center [175, 295] width 155 height 24
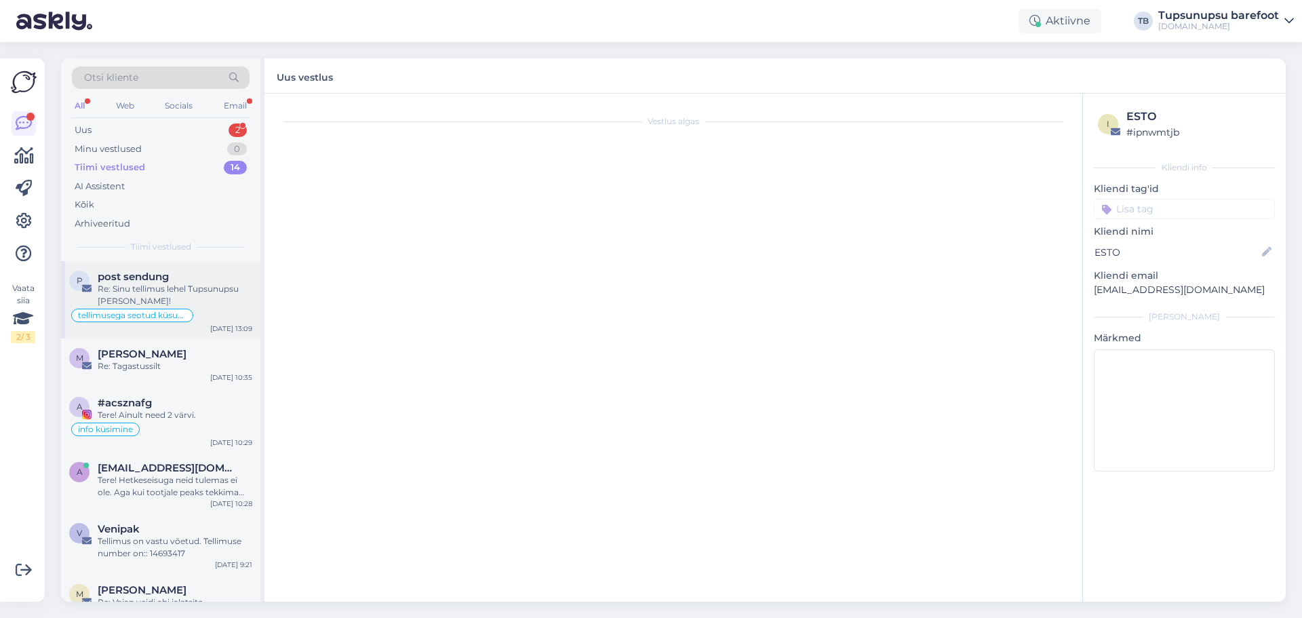
type textarea "vastatud"
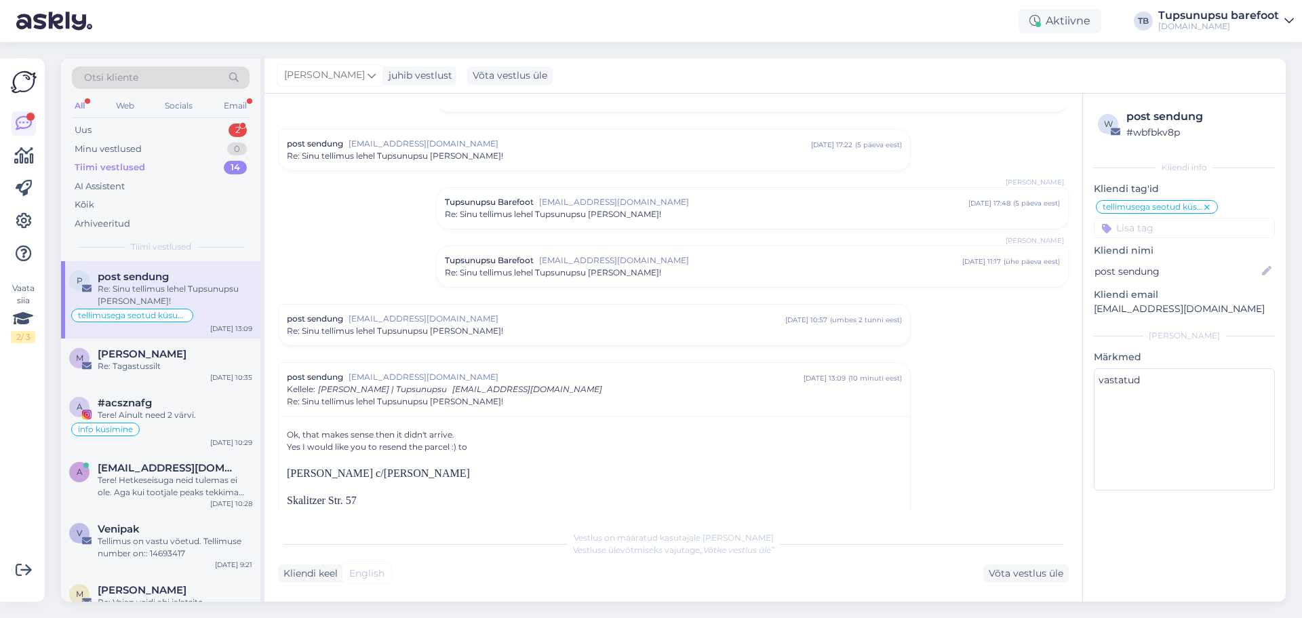
click at [536, 323] on span "[EMAIL_ADDRESS][DOMAIN_NAME]" at bounding box center [567, 319] width 437 height 12
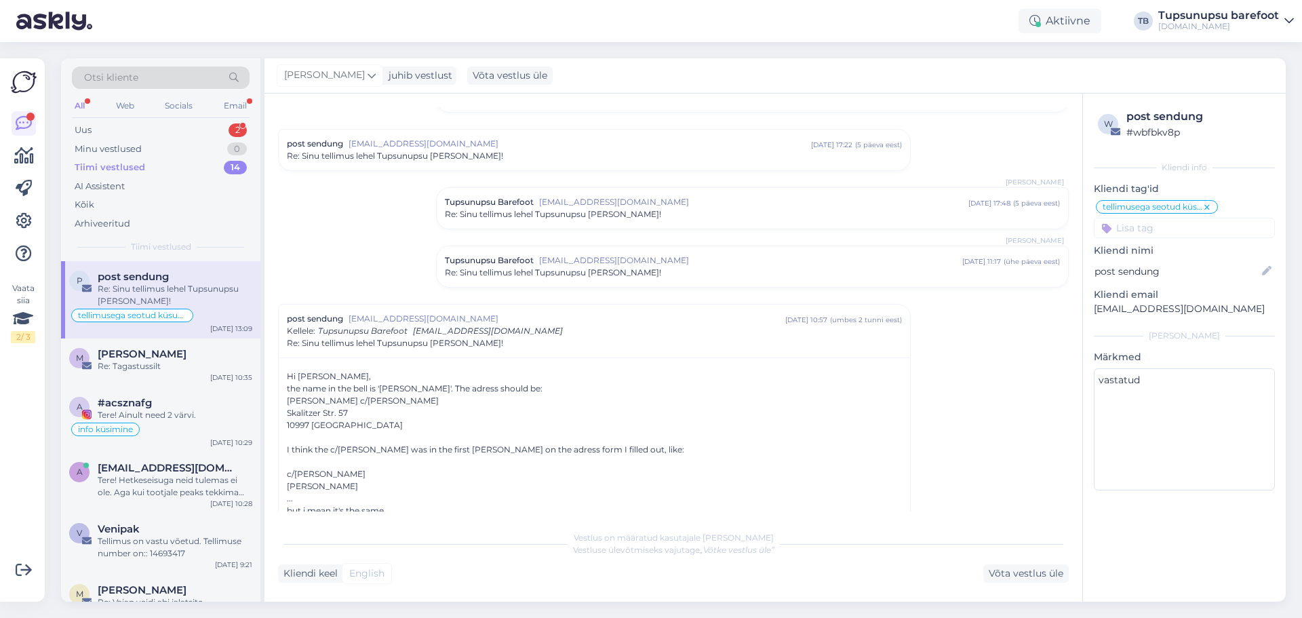
click at [536, 323] on span "[EMAIL_ADDRESS][DOMAIN_NAME]" at bounding box center [567, 319] width 437 height 12
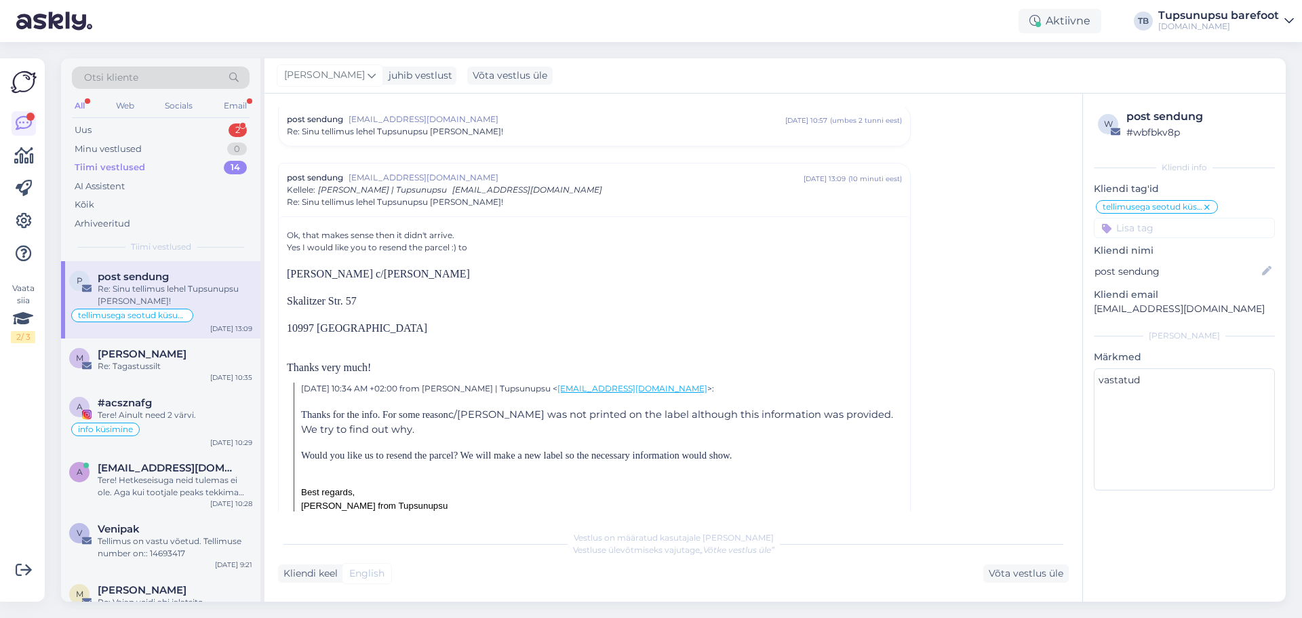
scroll to position [539, 0]
